Goal: Information Seeking & Learning: Learn about a topic

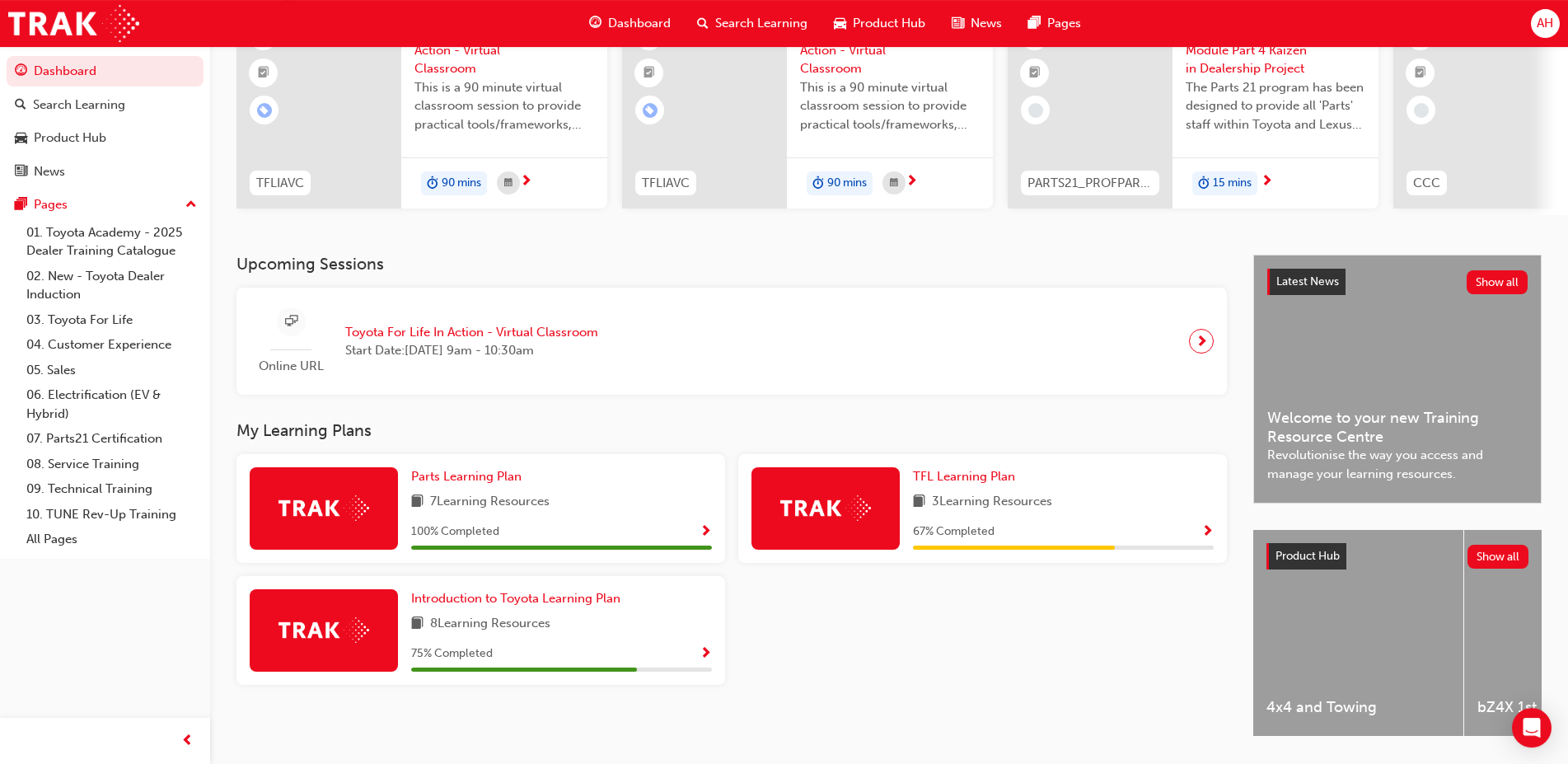
scroll to position [168, 0]
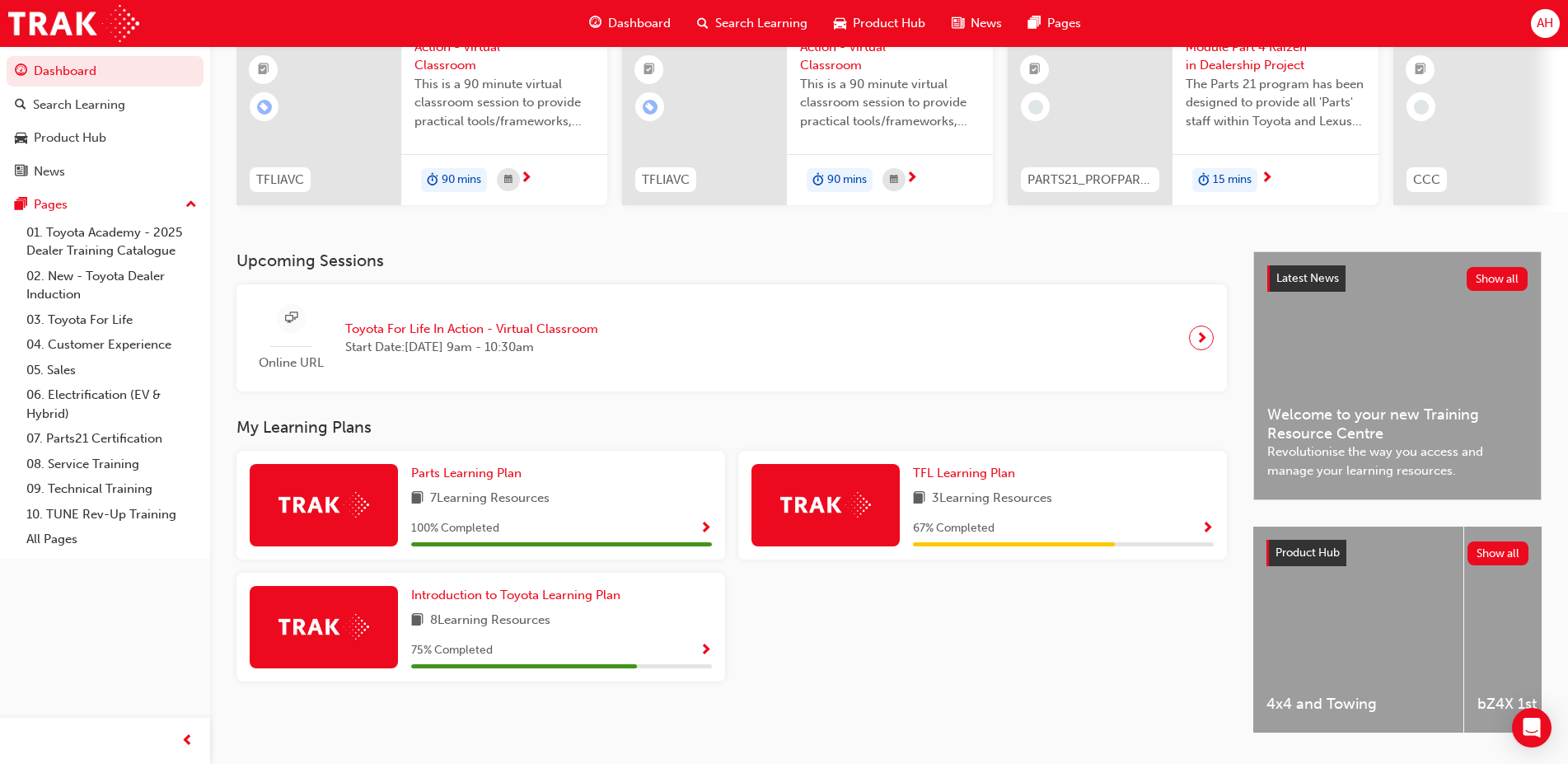
click at [1194, 540] on div "67 % Completed" at bounding box center [1063, 528] width 300 height 20
click at [1204, 537] on span "Show Progress" at bounding box center [1207, 529] width 13 height 15
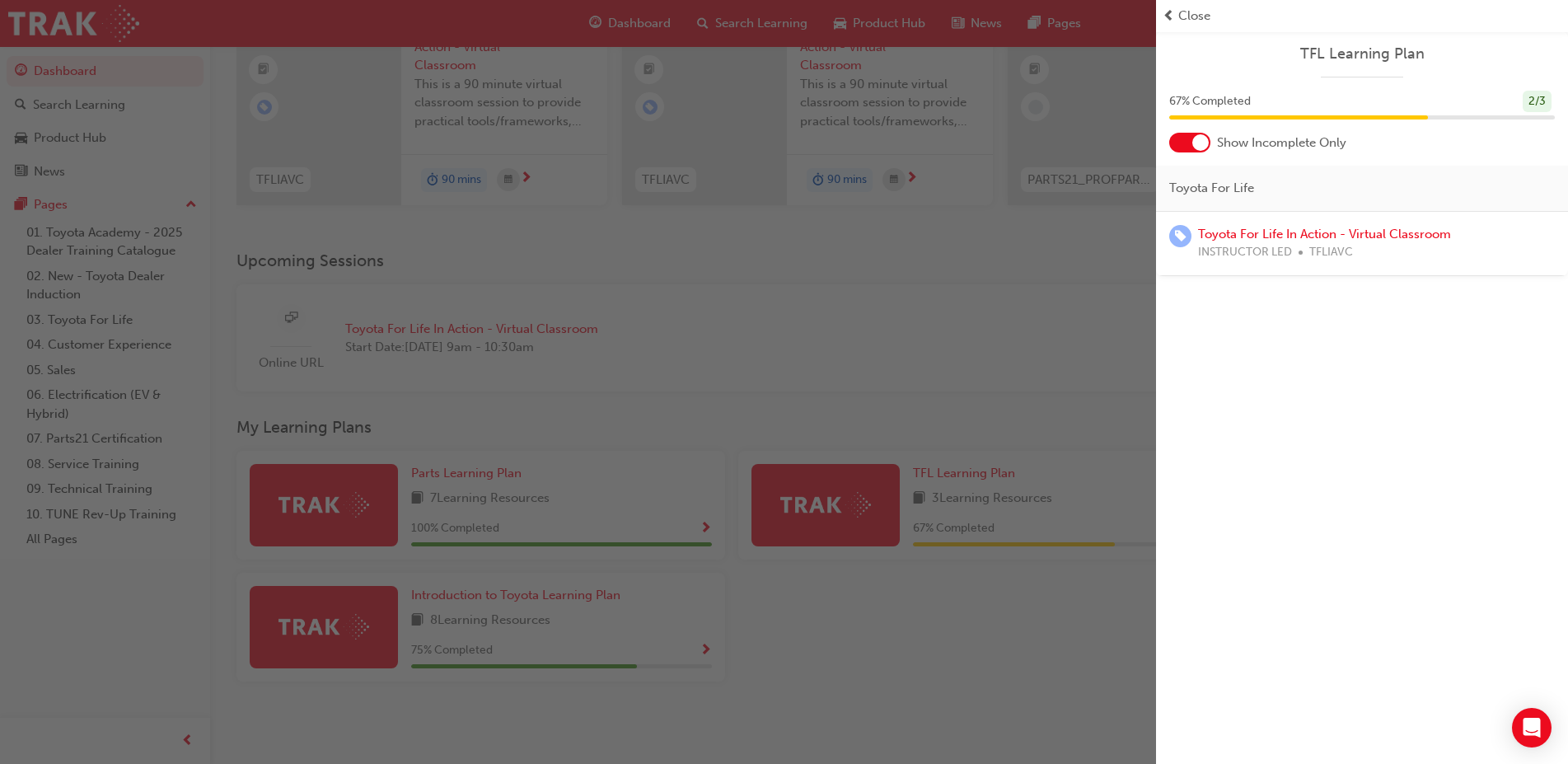
click at [1029, 275] on div "button" at bounding box center [577, 382] width 1156 height 764
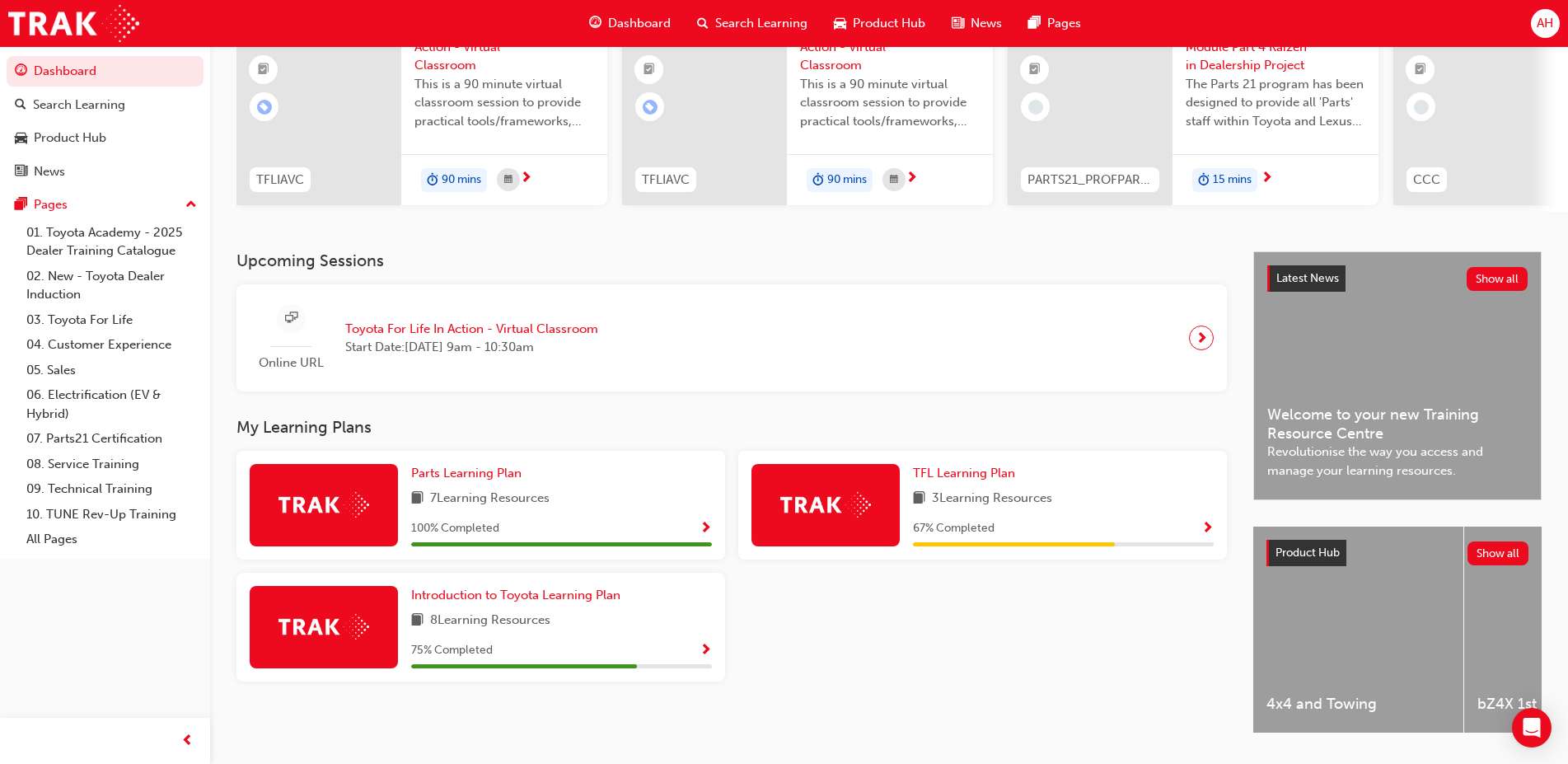
click at [708, 659] on span "Show Progress" at bounding box center [705, 651] width 13 height 15
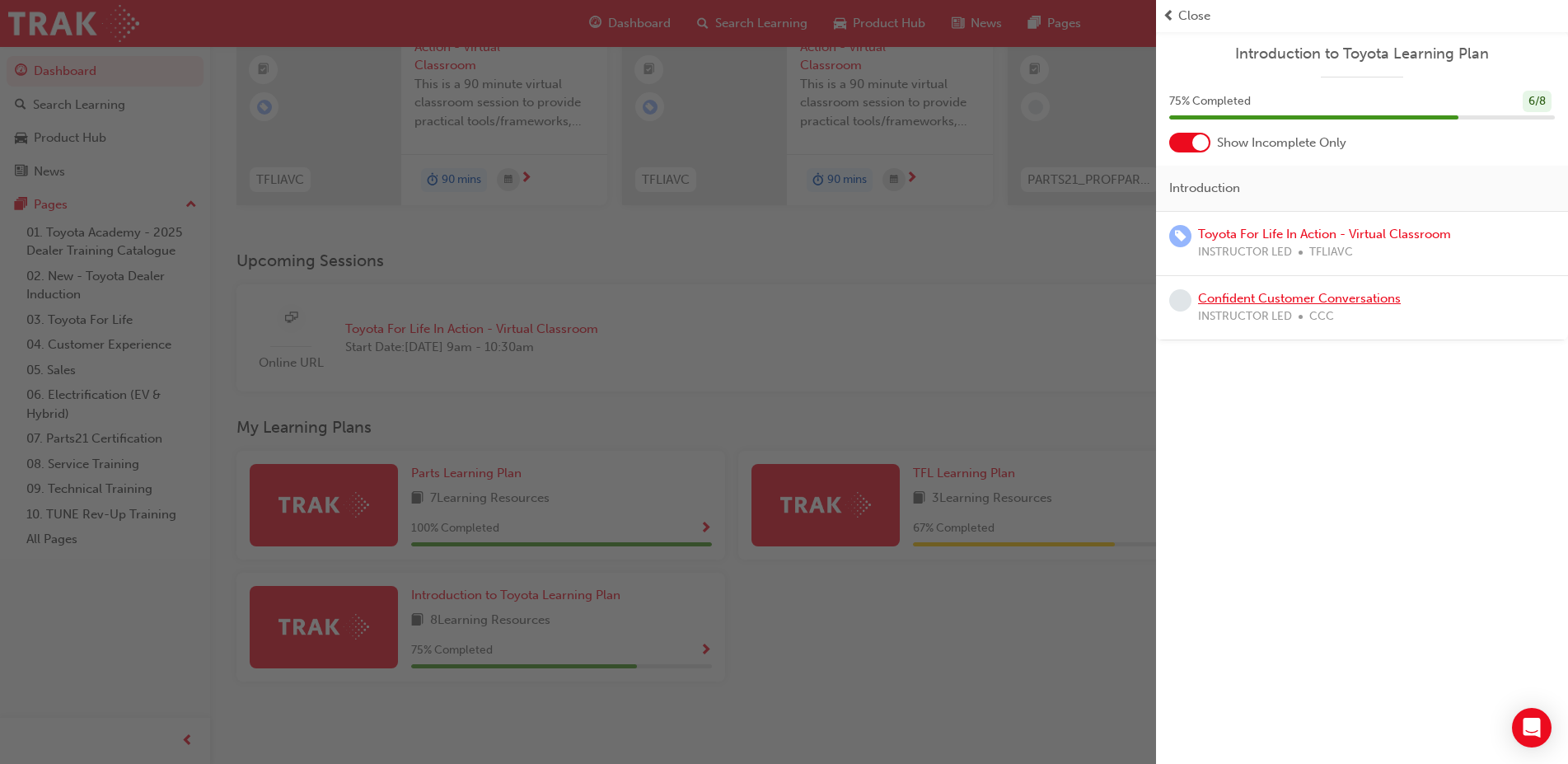
click at [1225, 297] on link "Confident Customer Conversations" at bounding box center [1299, 298] width 203 height 15
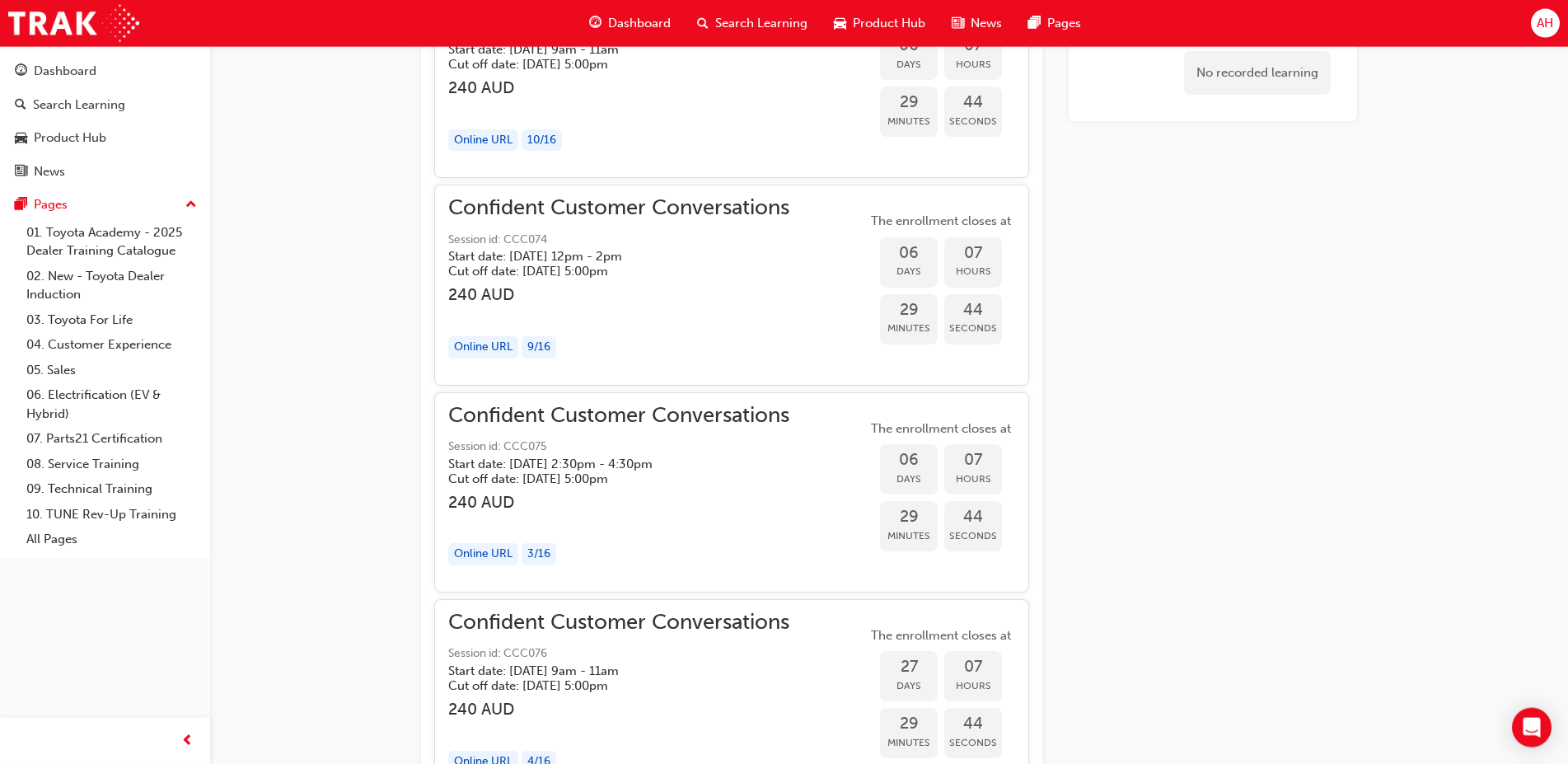
scroll to position [1298, 0]
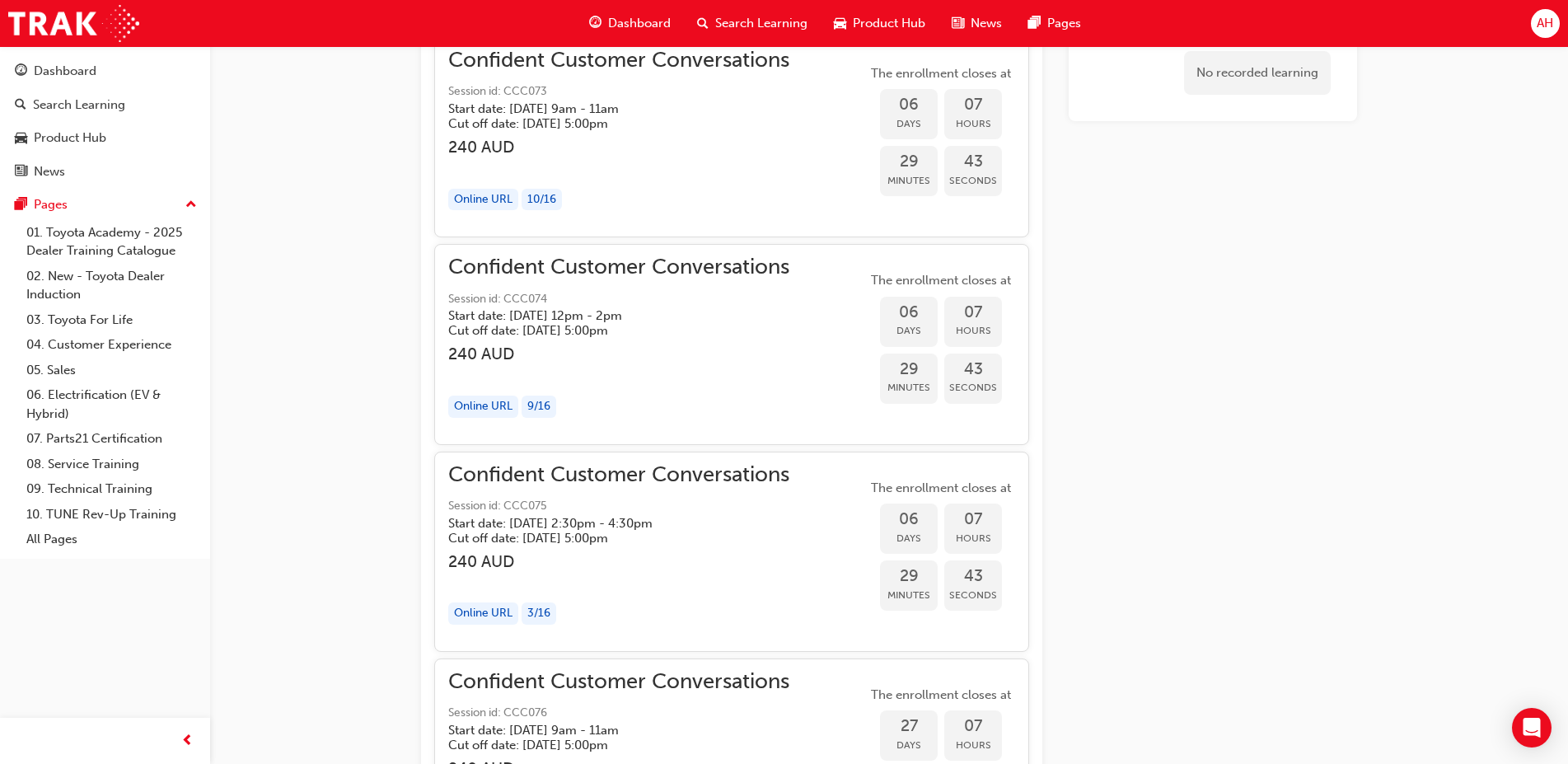
click at [620, 17] on span "Dashboard" at bounding box center [639, 22] width 62 height 19
